Goal: Find specific page/section: Find specific page/section

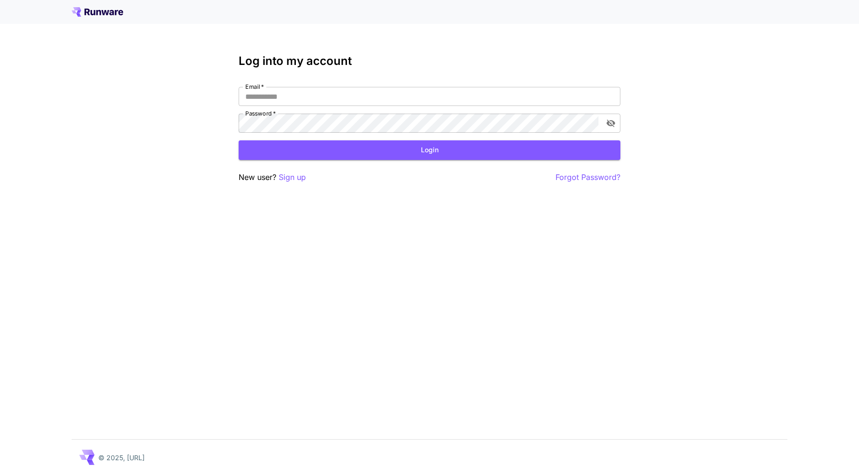
type input "**********"
click at [474, 165] on div "**********" at bounding box center [430, 118] width 382 height 129
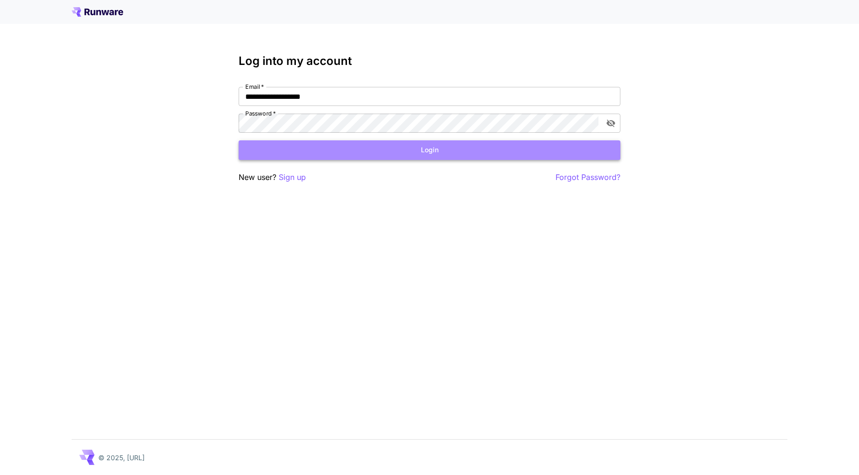
click at [445, 153] on button "Login" at bounding box center [430, 150] width 382 height 20
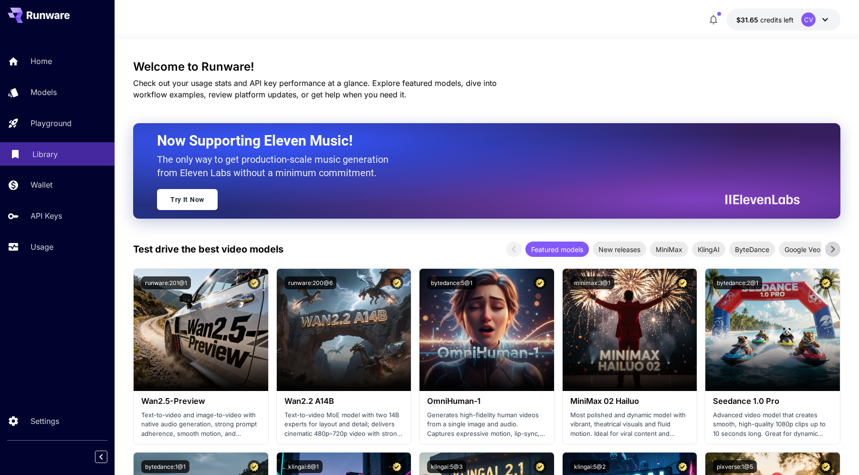
click at [51, 154] on p "Library" at bounding box center [44, 153] width 25 height 11
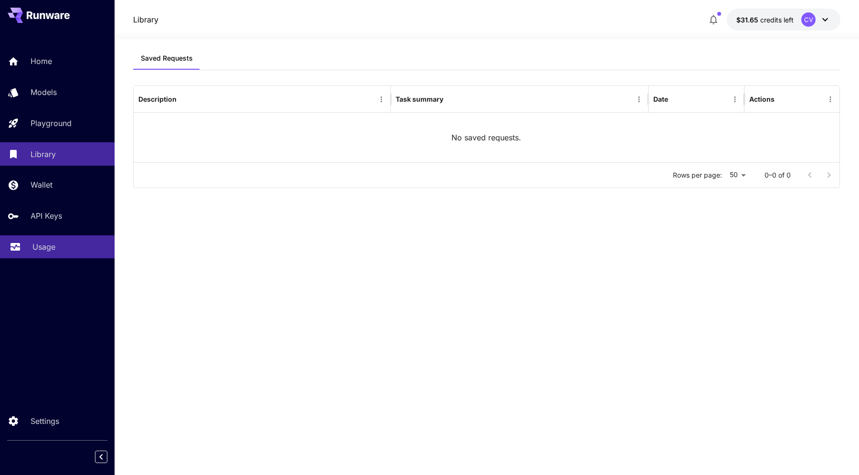
click at [49, 245] on p "Usage" at bounding box center [43, 246] width 23 height 11
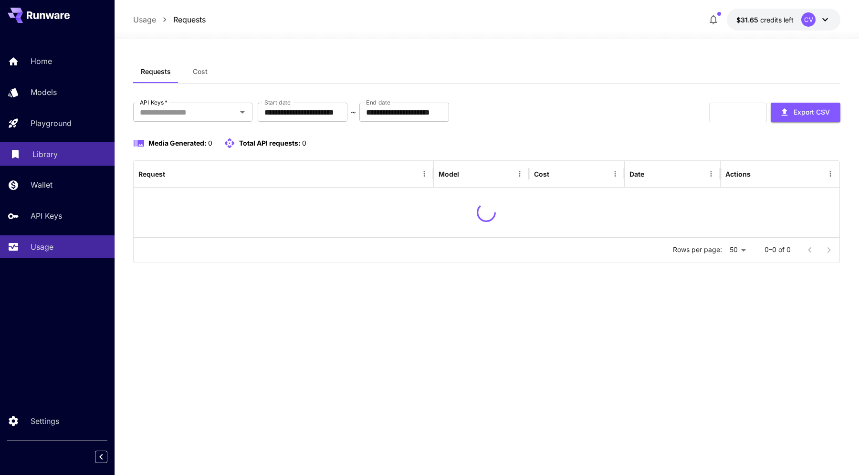
click at [56, 154] on div "Library" at bounding box center [69, 153] width 74 height 11
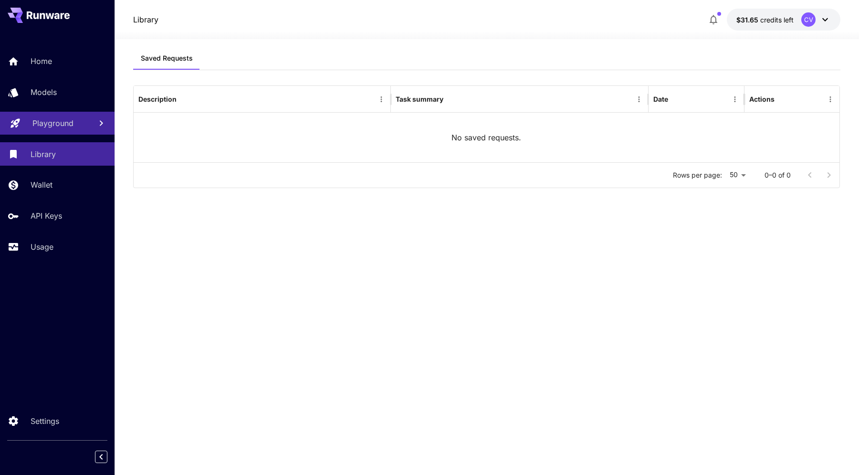
click at [55, 127] on p "Playground" at bounding box center [52, 122] width 41 height 11
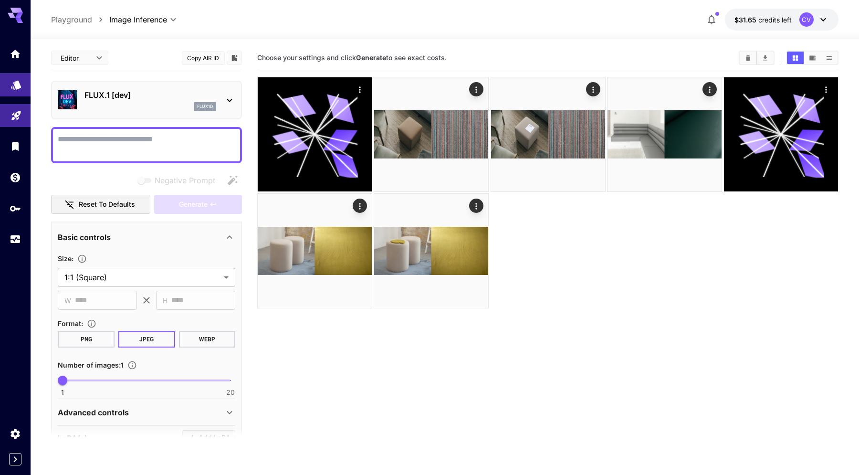
click at [10, 83] on icon "Models" at bounding box center [15, 81] width 11 height 11
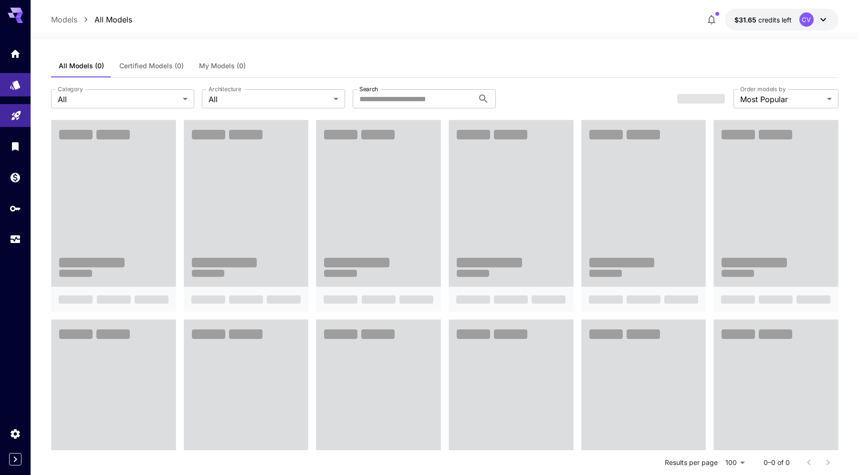
click at [222, 66] on span "My Models (0)" at bounding box center [222, 66] width 47 height 9
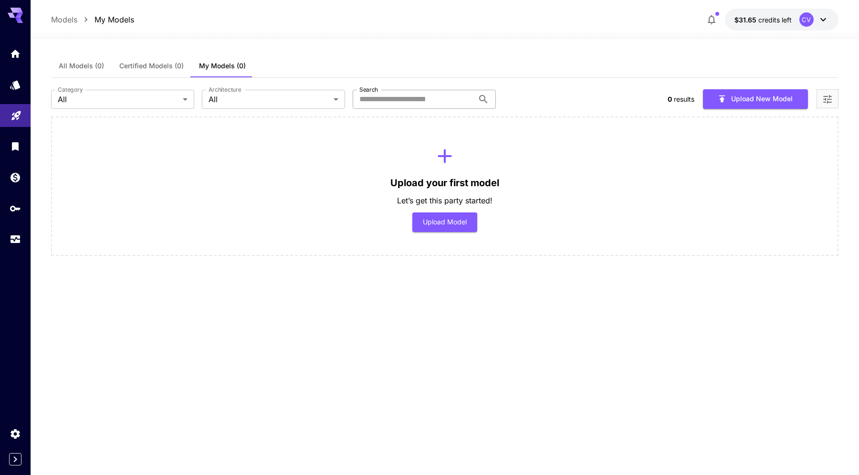
click at [409, 98] on input "Search" at bounding box center [413, 99] width 121 height 19
click at [806, 12] on div "CV" at bounding box center [806, 19] width 14 height 14
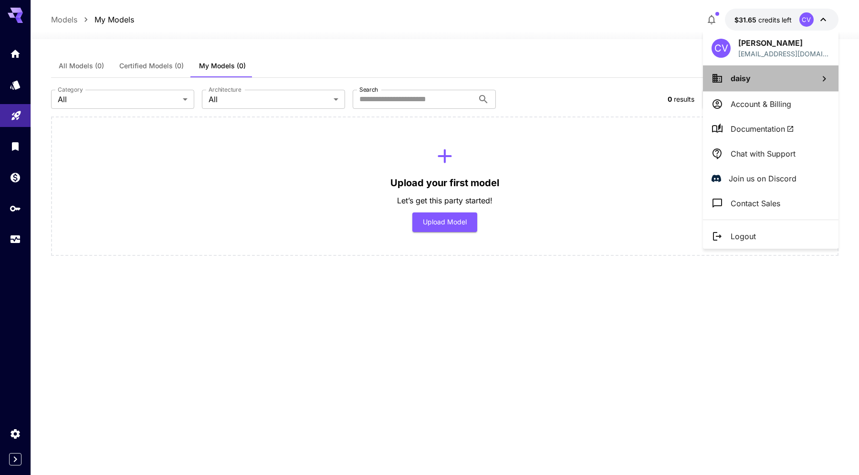
click at [781, 76] on li "daisy" at bounding box center [770, 78] width 135 height 26
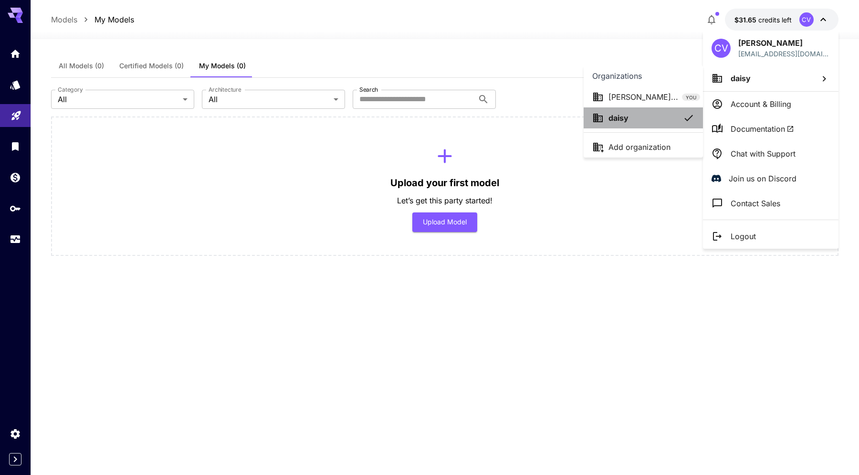
click at [629, 112] on div "daisy" at bounding box center [636, 117] width 88 height 11
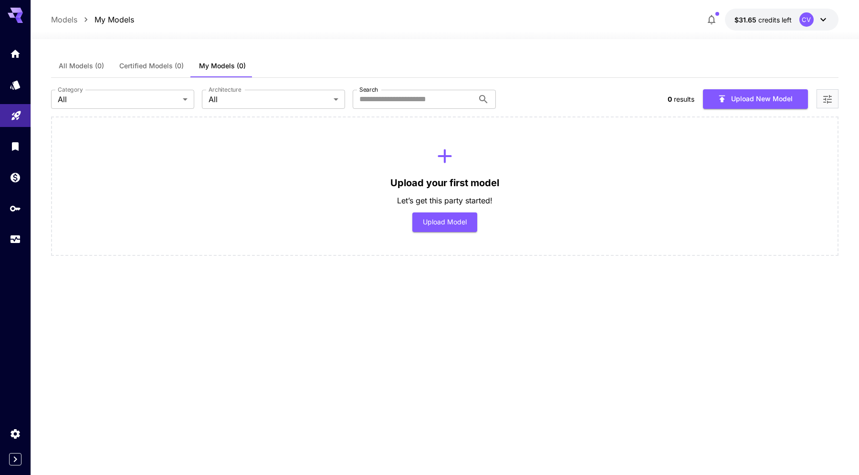
click at [452, 128] on div "Upload your first model Let’s get this party started! Upload Model" at bounding box center [444, 185] width 787 height 139
click at [153, 66] on span "Certified Models (0)" at bounding box center [151, 66] width 64 height 9
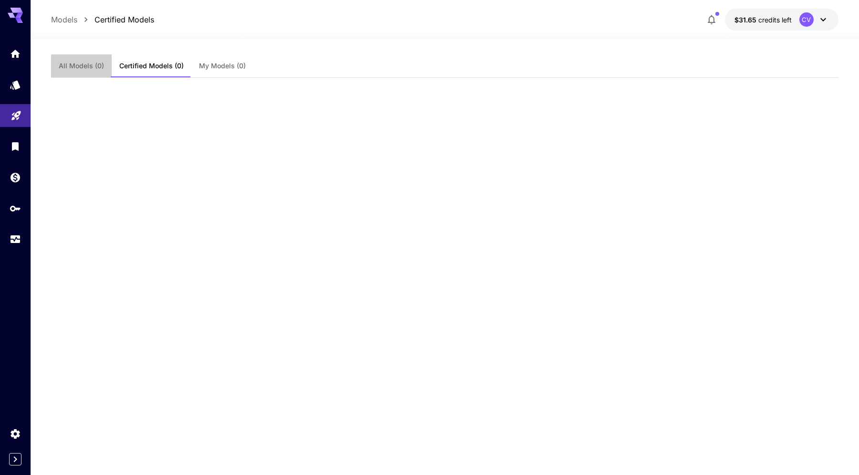
click at [68, 66] on span "All Models (0)" at bounding box center [81, 66] width 45 height 9
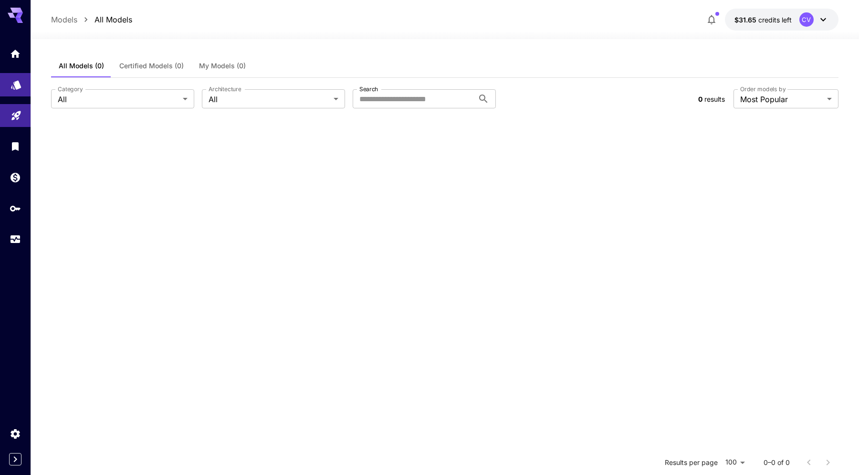
click at [13, 88] on icon "Models" at bounding box center [15, 82] width 11 height 11
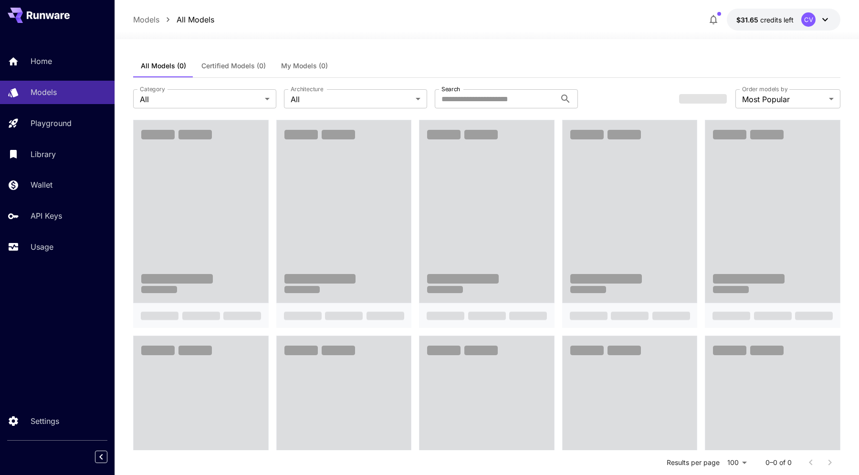
click at [319, 66] on span "My Models (0)" at bounding box center [304, 66] width 47 height 9
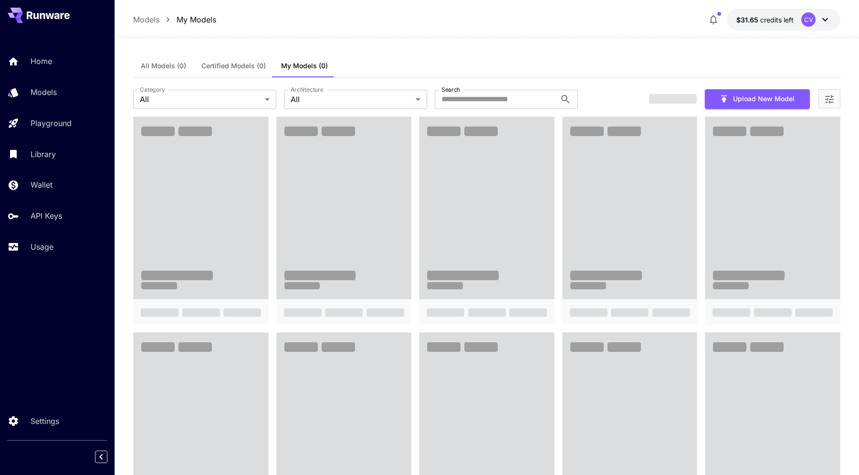
click at [821, 21] on icon at bounding box center [824, 19] width 11 height 11
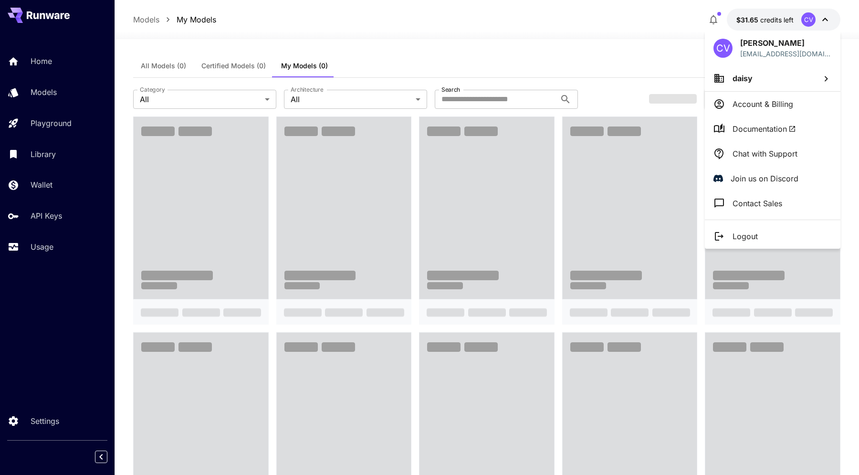
click at [778, 77] on li "daisy" at bounding box center [772, 78] width 135 height 26
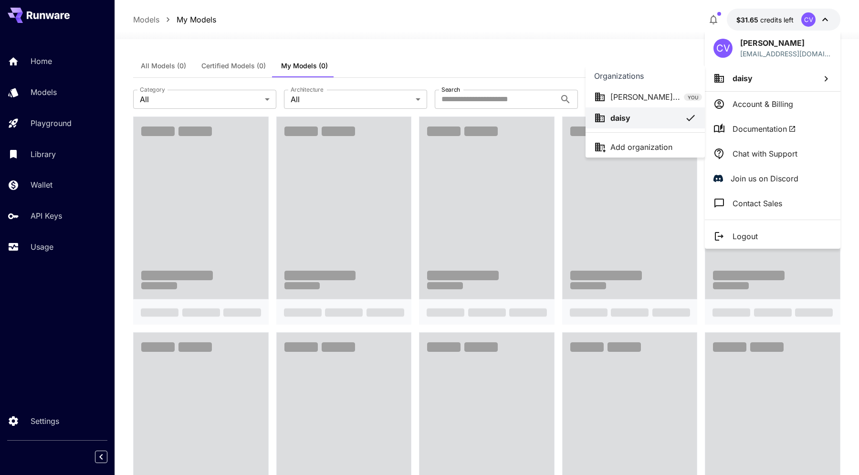
click at [622, 94] on p "Carlo Valentin..." at bounding box center [645, 96] width 70 height 11
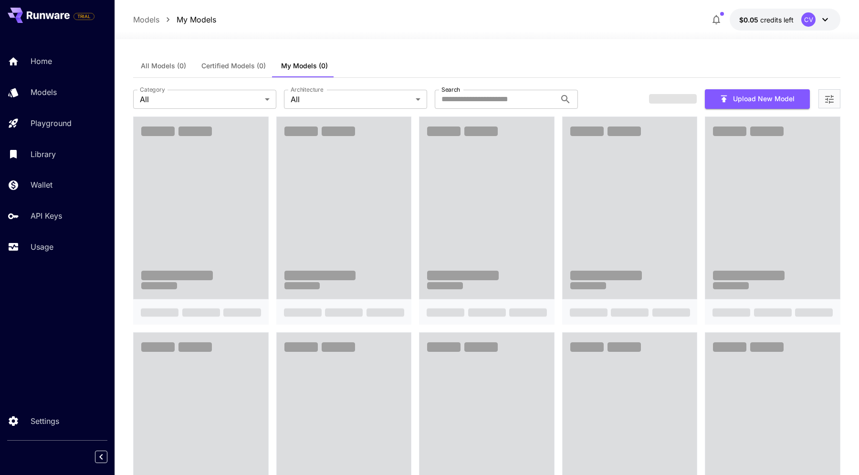
click at [828, 20] on icon at bounding box center [824, 19] width 11 height 11
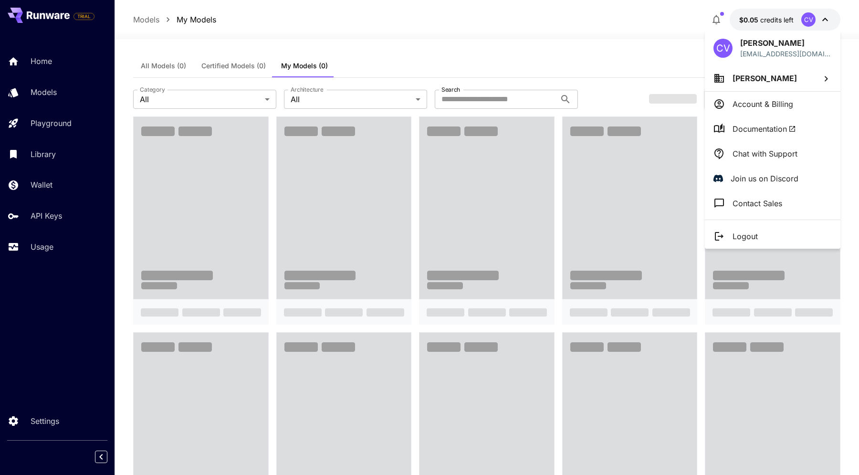
click at [765, 74] on span "[PERSON_NAME]" at bounding box center [764, 78] width 64 height 10
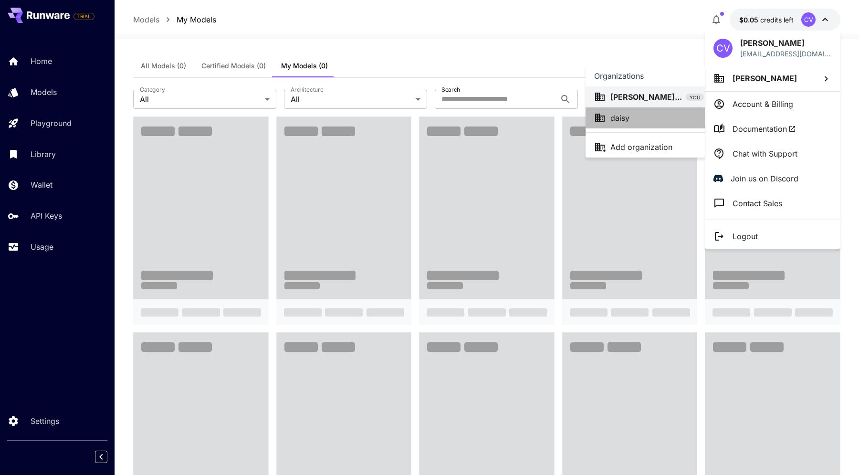
click at [633, 107] on li "daisy" at bounding box center [644, 117] width 119 height 21
